Goal: Information Seeking & Learning: Learn about a topic

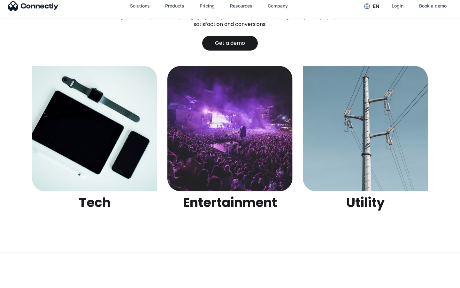
scroll to position [2016, 0]
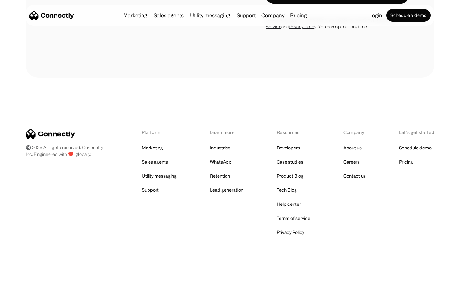
scroll to position [1081, 0]
